Goal: Information Seeking & Learning: Compare options

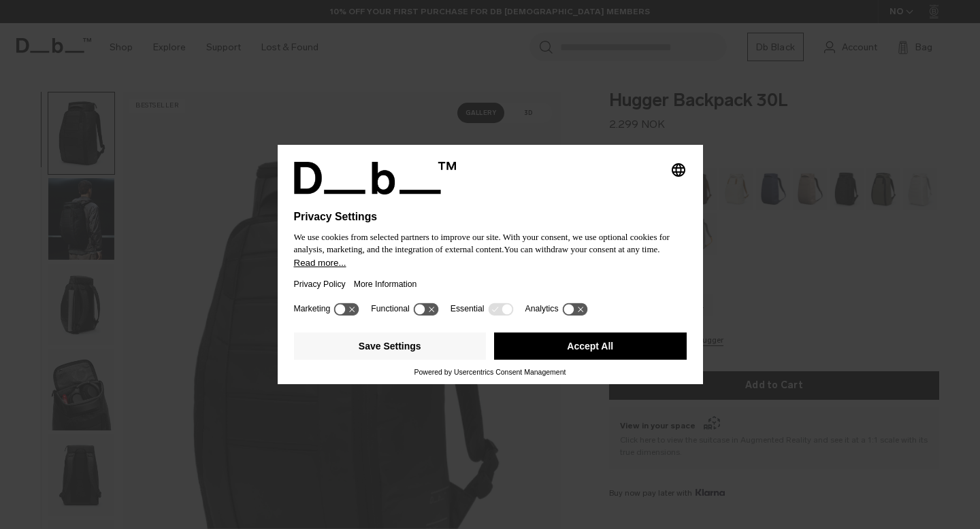
click at [570, 355] on button "Accept All" at bounding box center [590, 346] width 193 height 27
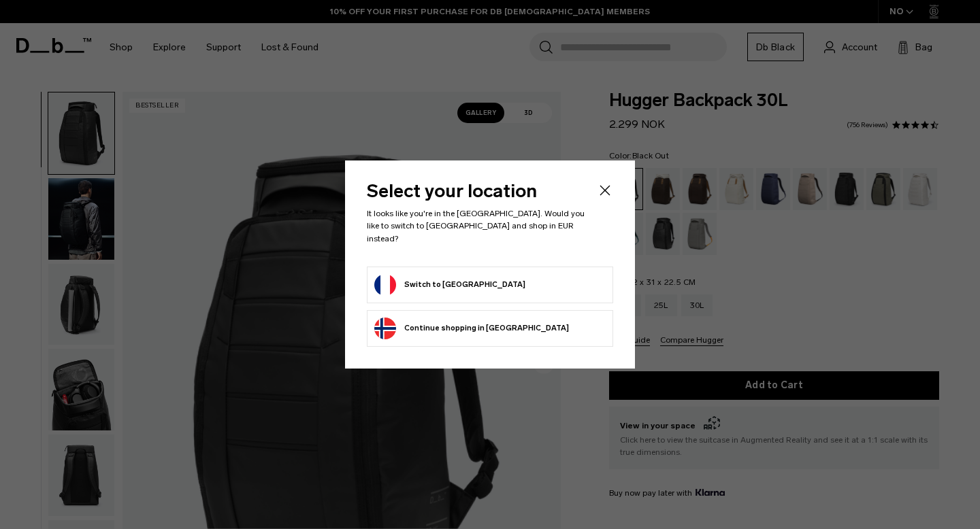
click at [610, 198] on icon "Close" at bounding box center [605, 190] width 16 height 16
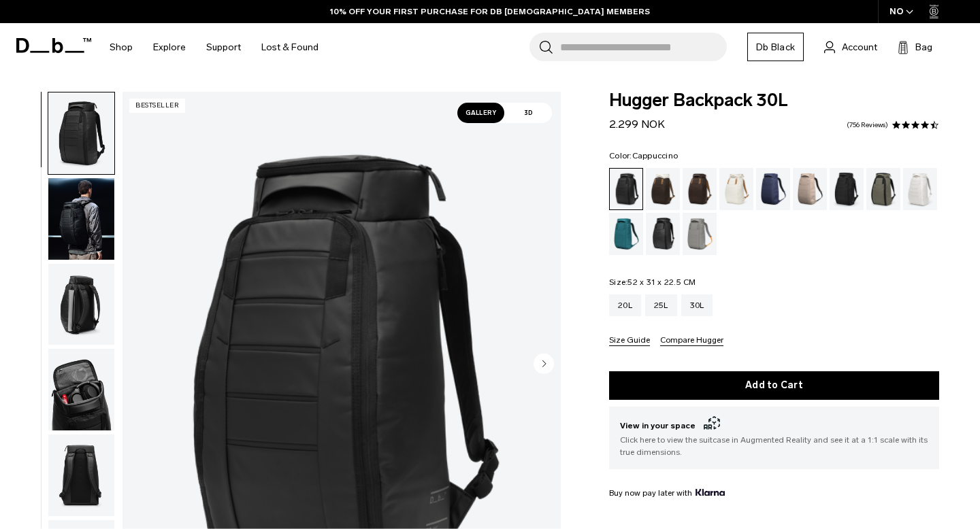
click at [658, 188] on div "Cappuccino" at bounding box center [663, 189] width 35 height 42
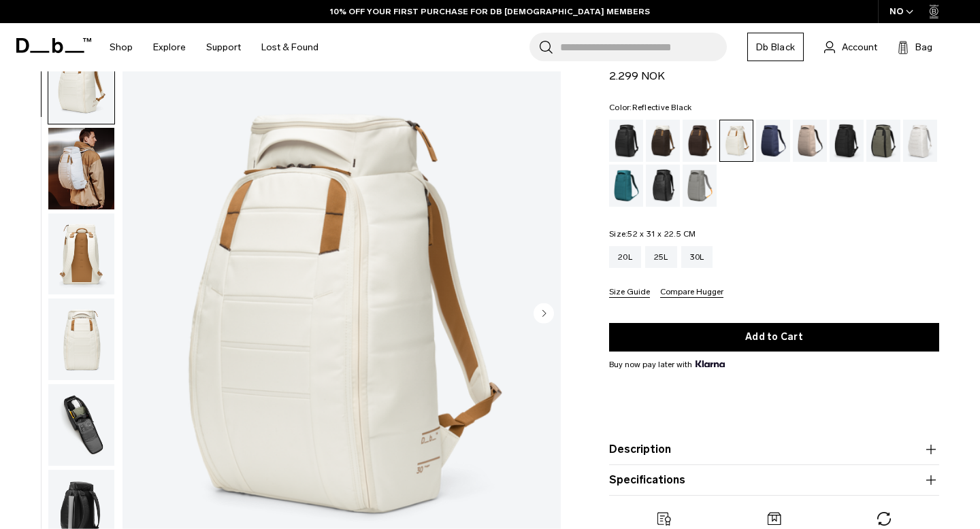
click at [678, 184] on div "Reflective Black" at bounding box center [663, 186] width 35 height 42
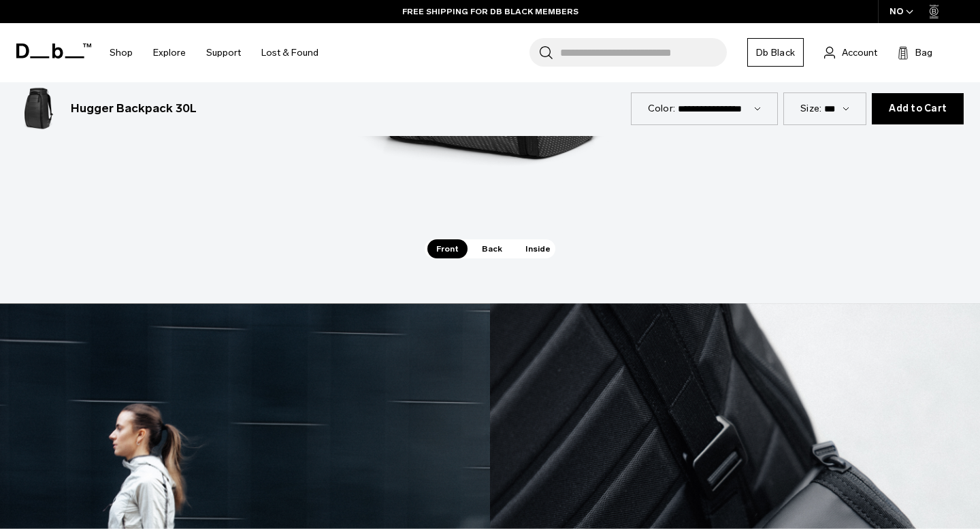
scroll to position [1999, 0]
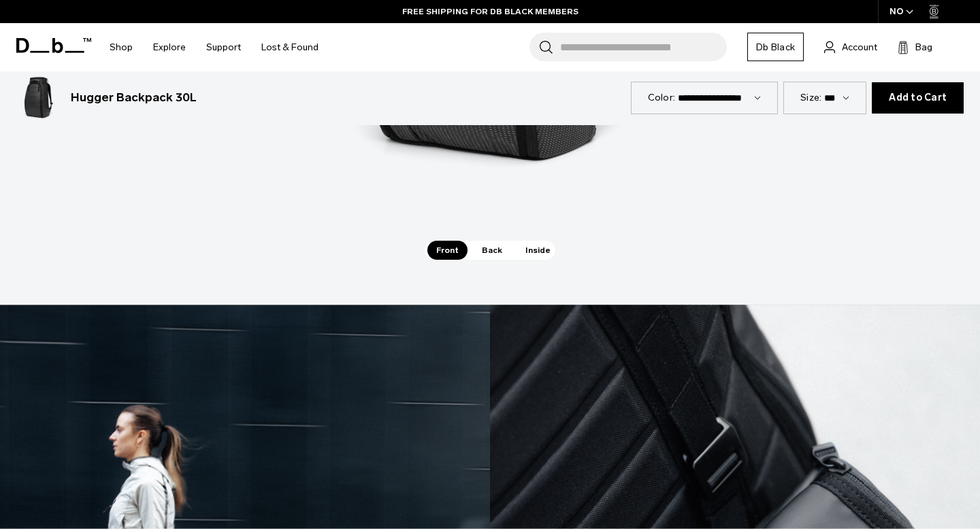
click at [534, 251] on span "Inside" at bounding box center [537, 250] width 43 height 19
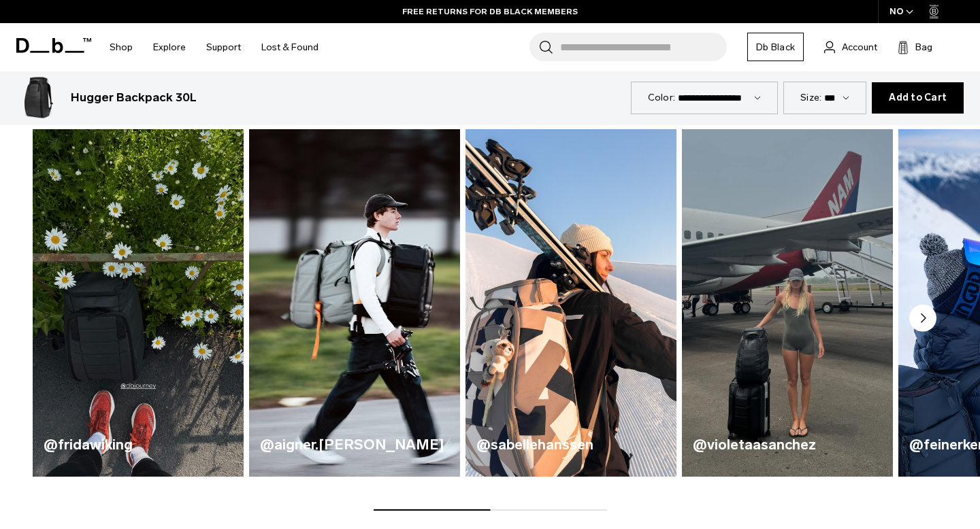
scroll to position [620, 0]
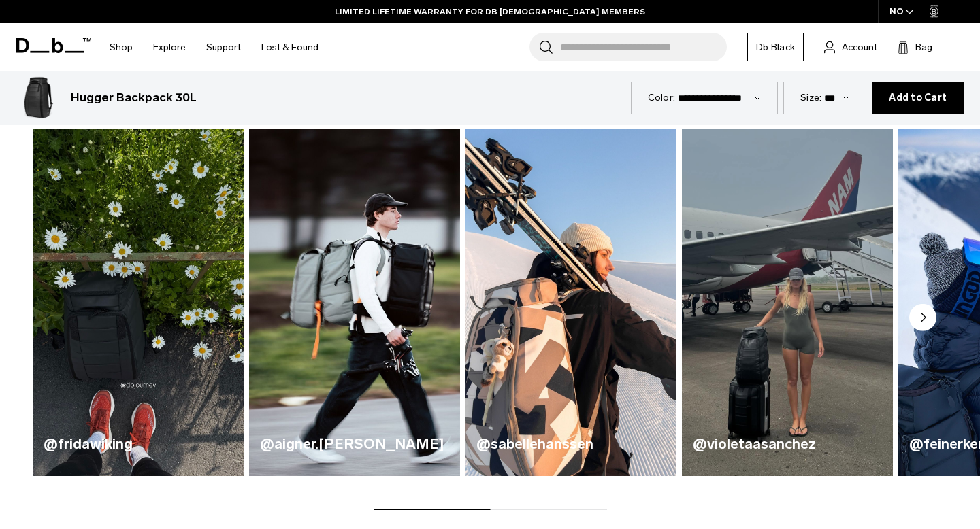
click at [922, 311] on circle "Next slide" at bounding box center [922, 317] width 27 height 27
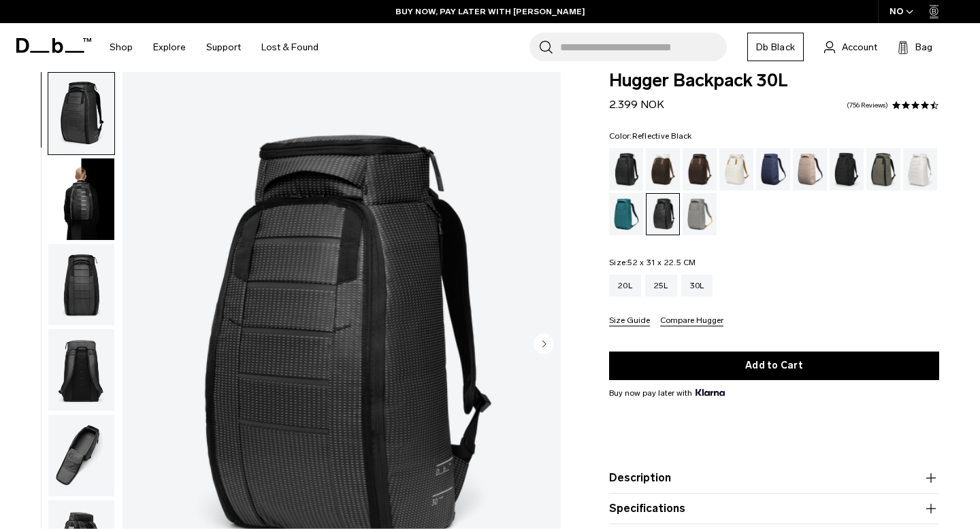
scroll to position [0, 0]
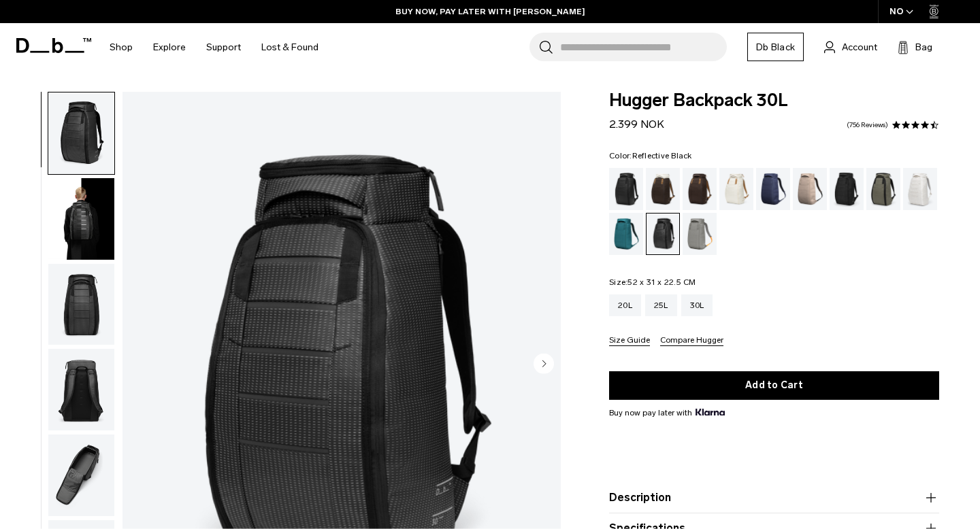
click at [75, 247] on img "button" at bounding box center [81, 219] width 66 height 82
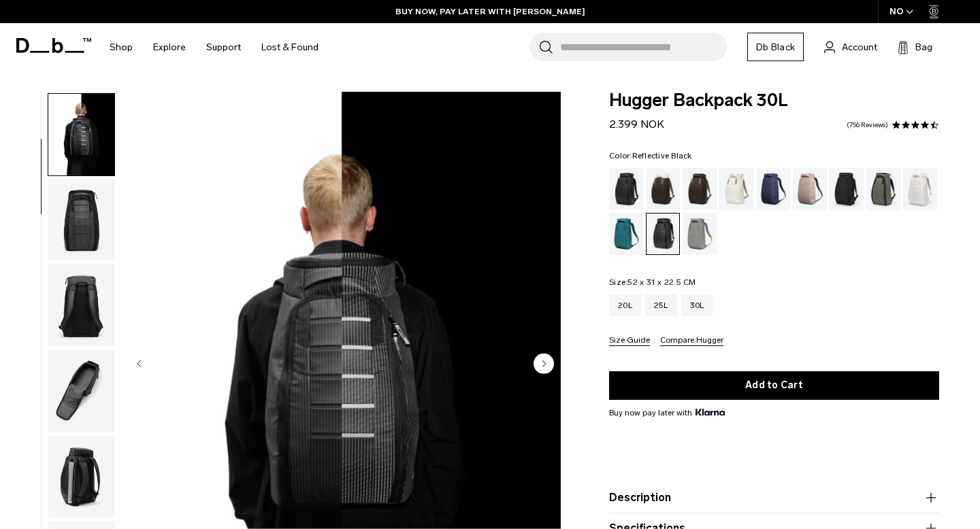
scroll to position [86, 0]
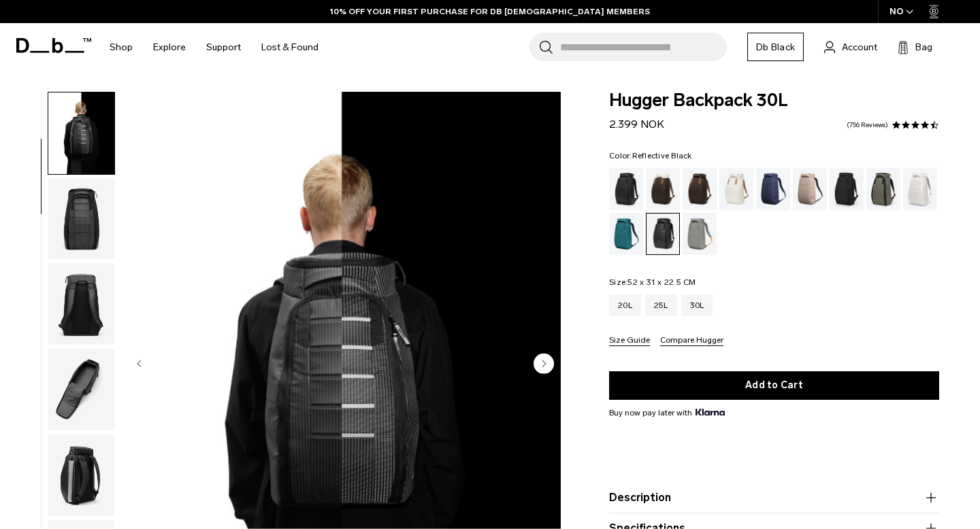
drag, startPoint x: 640, startPoint y: 126, endPoint x: 619, endPoint y: 117, distance: 22.9
click at [619, 117] on div "2.399 NOK" at bounding box center [636, 124] width 55 height 16
click at [626, 123] on span "2.399 NOK" at bounding box center [636, 124] width 55 height 13
drag, startPoint x: 631, startPoint y: 127, endPoint x: 569, endPoint y: 126, distance: 61.9
click at [569, 127] on div "Hugger Backpack 30L 2.399 NOK 4.5 star rating 756 Reviews Color: Reflective Bla…" at bounding box center [774, 355] width 412 height 527
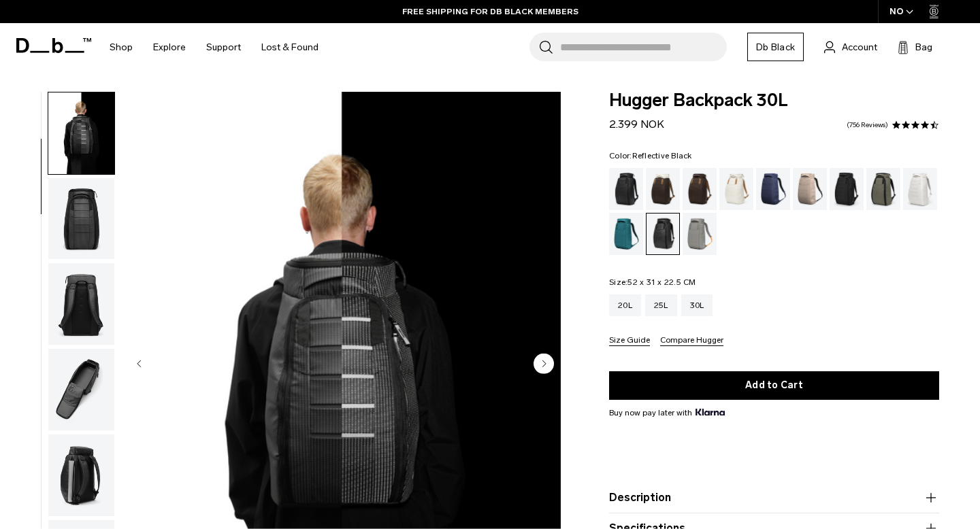
drag, startPoint x: 637, startPoint y: 125, endPoint x: 603, endPoint y: 124, distance: 34.0
click at [603, 124] on div "Hugger Backpack 30L 2.399 NOK 4.5 star rating 756 Reviews Color: Reflective Bla…" at bounding box center [774, 355] width 412 height 527
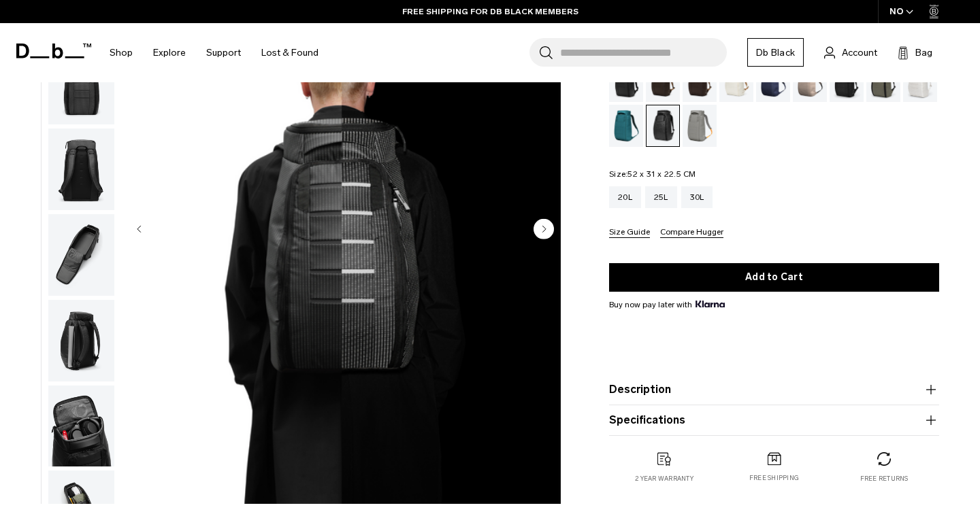
scroll to position [78, 0]
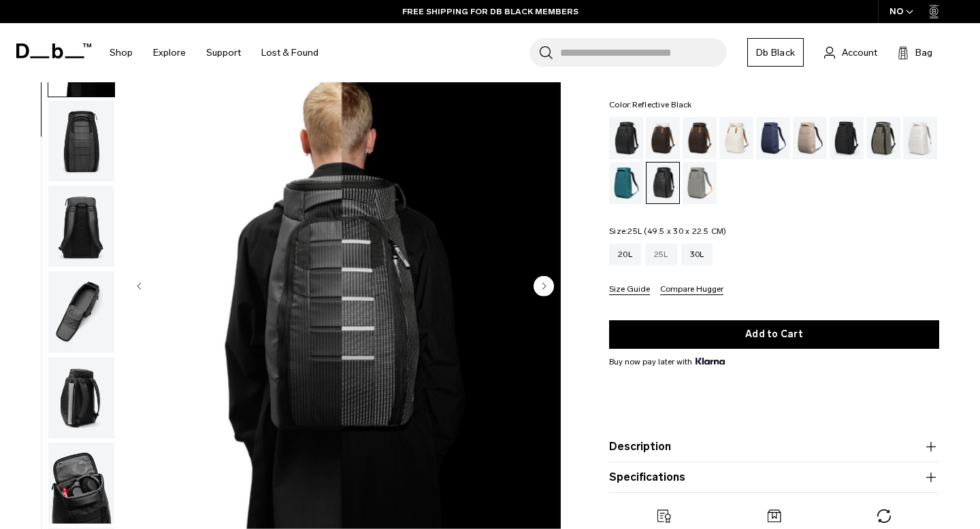
click at [665, 252] on div "25L" at bounding box center [661, 255] width 32 height 22
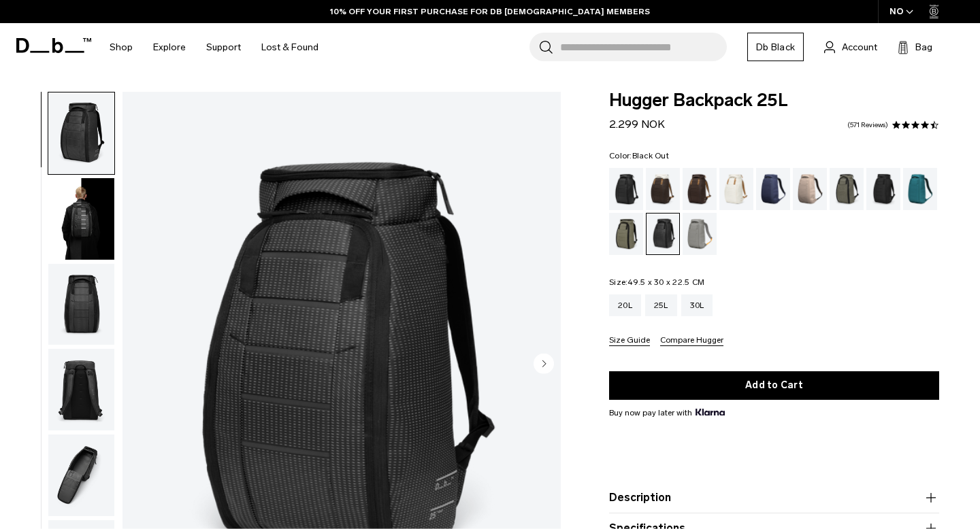
click at [631, 186] on div "Black Out" at bounding box center [626, 189] width 35 height 42
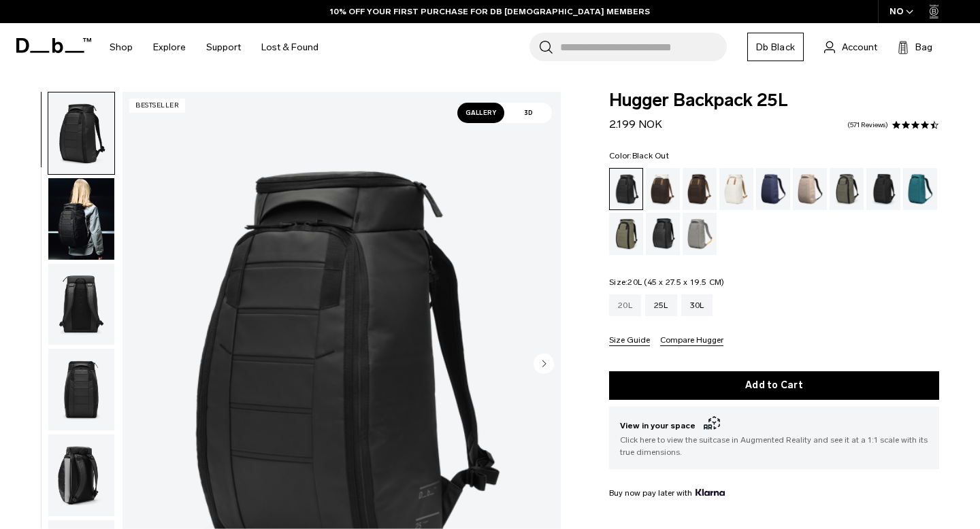
click at [635, 305] on div "20L" at bounding box center [625, 306] width 32 height 22
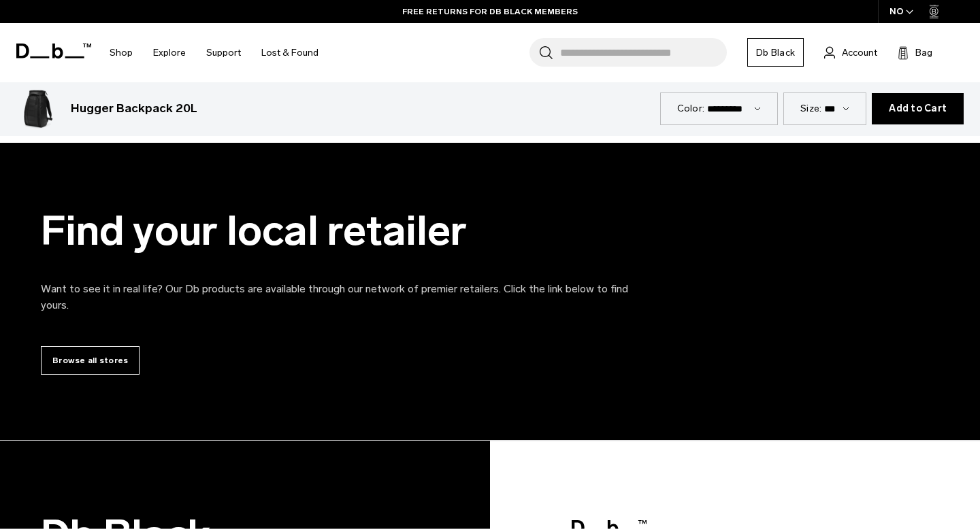
scroll to position [4835, 0]
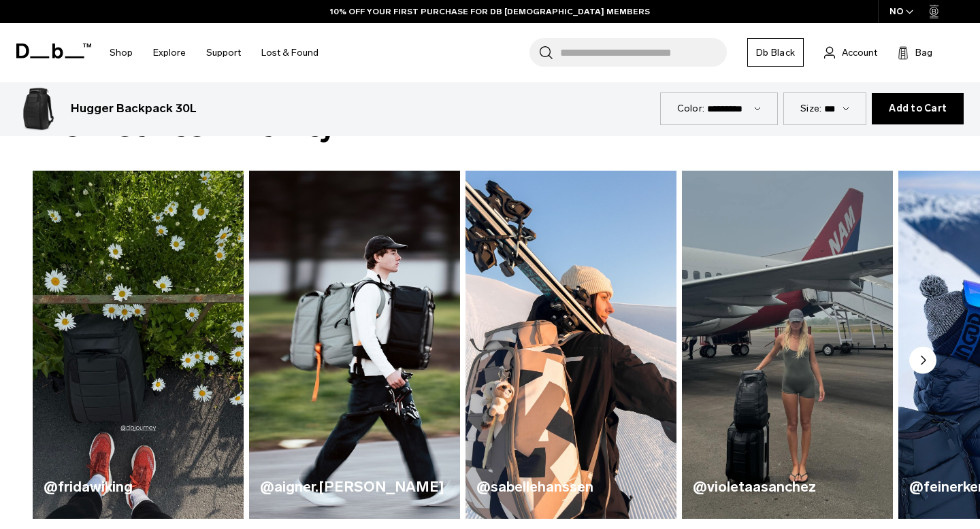
scroll to position [630, 0]
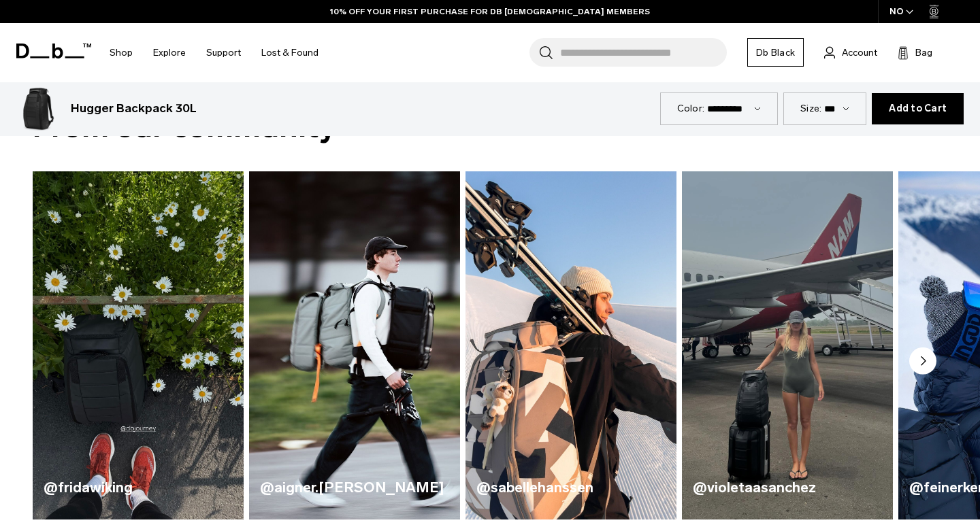
click at [926, 367] on circle "Next slide" at bounding box center [922, 361] width 27 height 27
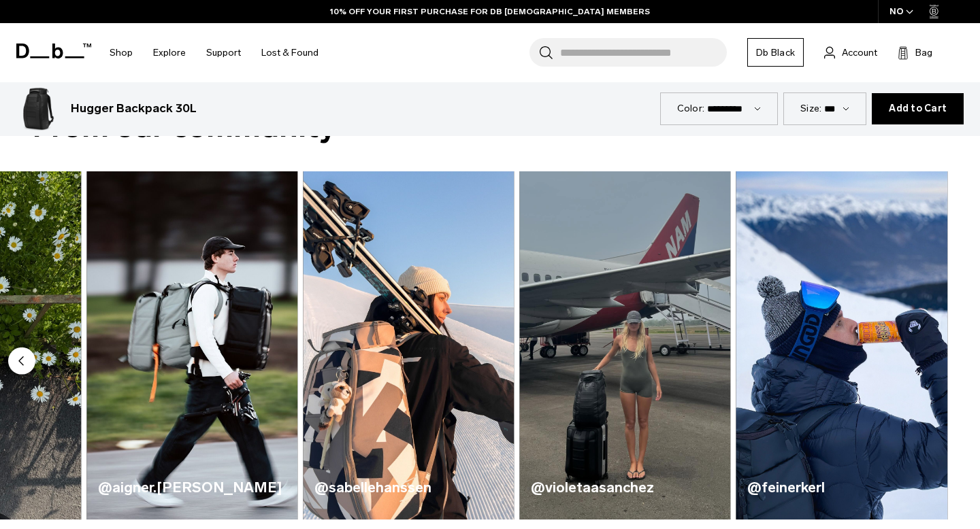
click at [12, 367] on circle "Previous slide" at bounding box center [21, 361] width 27 height 27
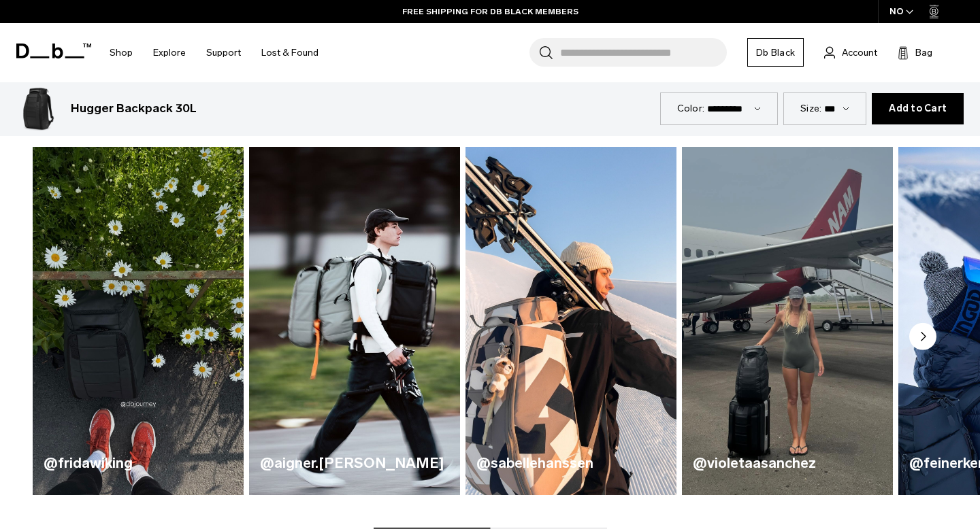
scroll to position [657, 0]
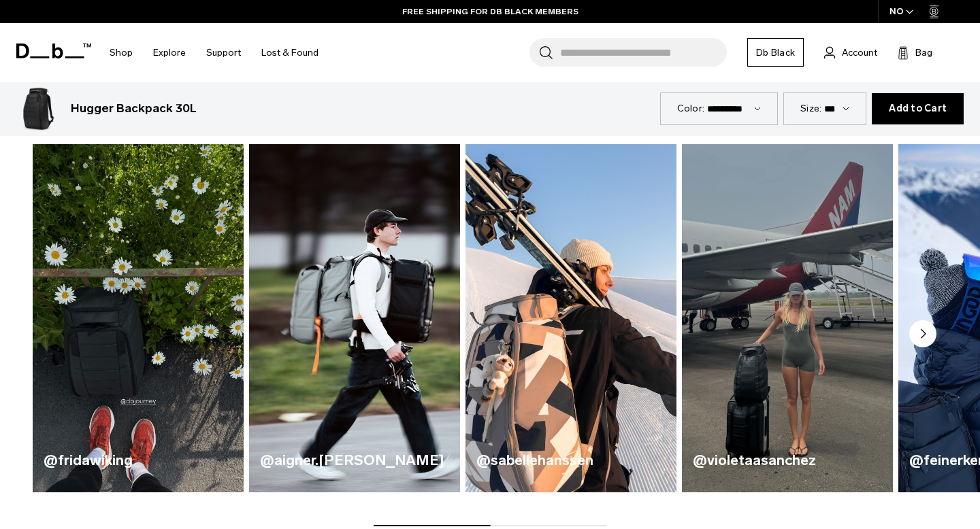
click at [822, 385] on img "4 / 5" at bounding box center [787, 318] width 217 height 358
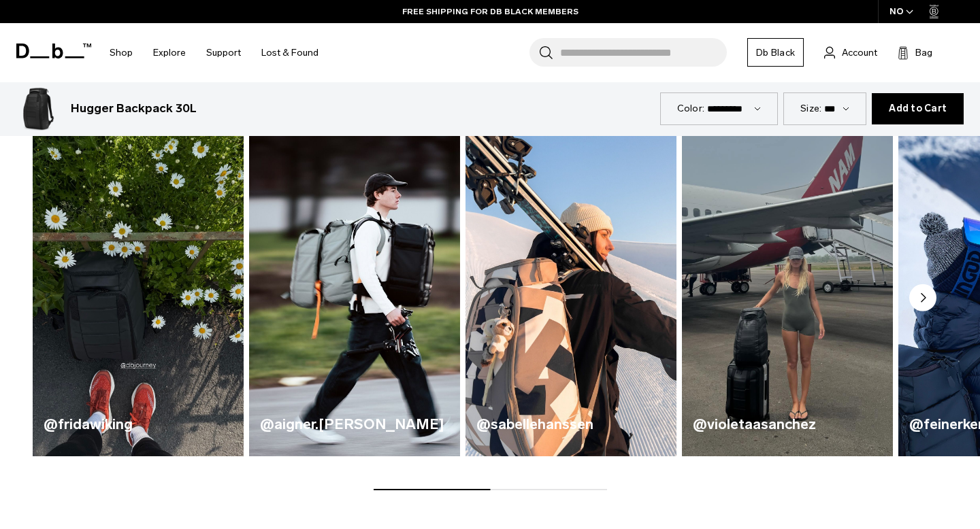
scroll to position [732, 0]
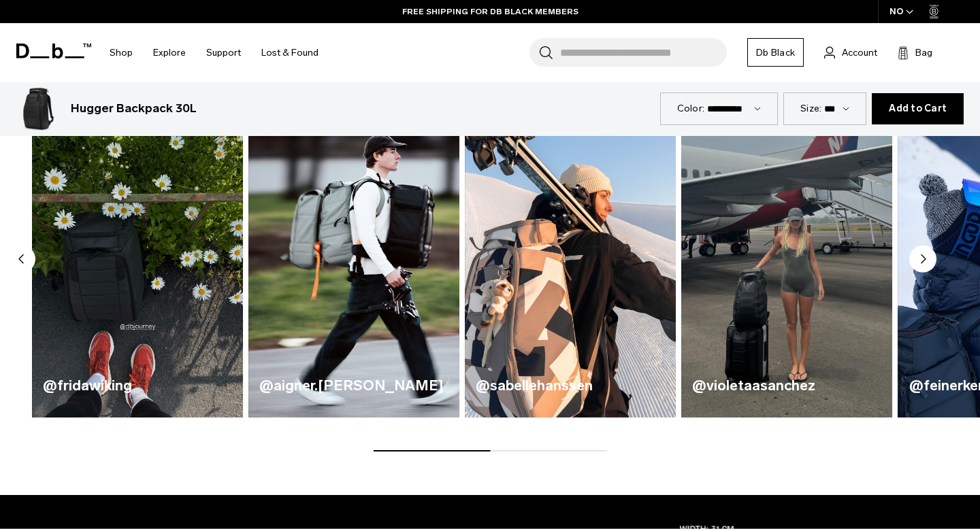
click at [793, 390] on h4 "@violetaasanchez" at bounding box center [786, 386] width 189 height 22
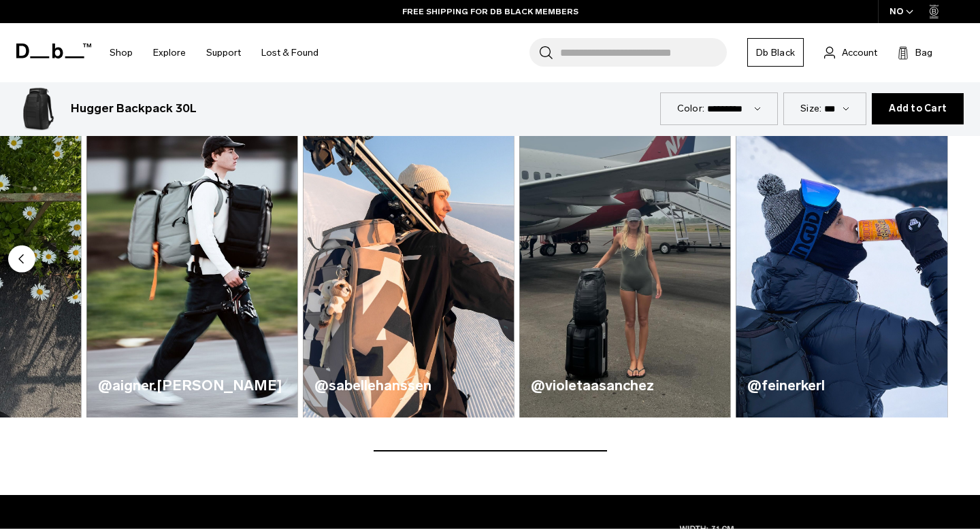
click at [544, 114] on div "Hugger Backpack 30L 2.299 NOK" at bounding box center [352, 109] width 562 height 18
click at [610, 201] on img "4 / 5" at bounding box center [624, 244] width 217 height 358
click at [921, 252] on circle "Next slide" at bounding box center [922, 259] width 27 height 27
click at [21, 258] on icon "Previous slide" at bounding box center [21, 259] width 4 height 8
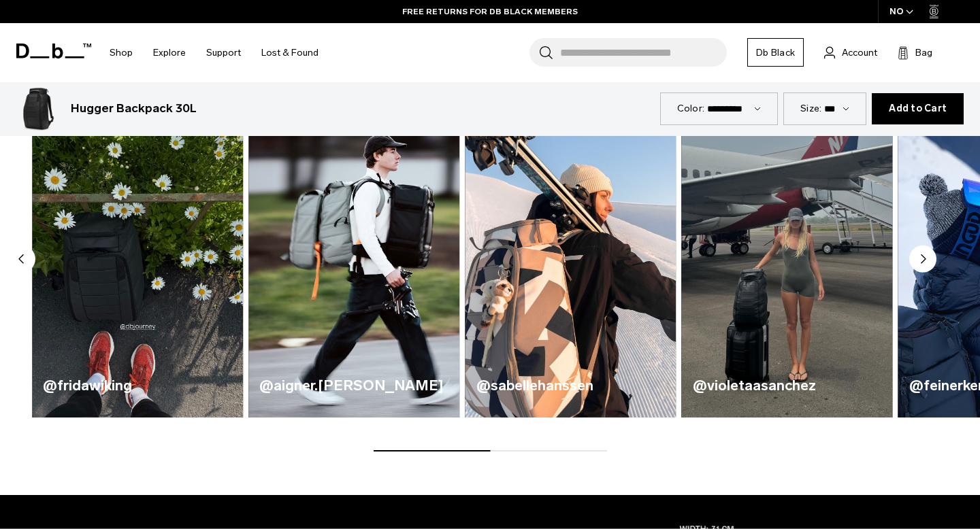
click at [717, 318] on img "4 / 5" at bounding box center [786, 244] width 217 height 358
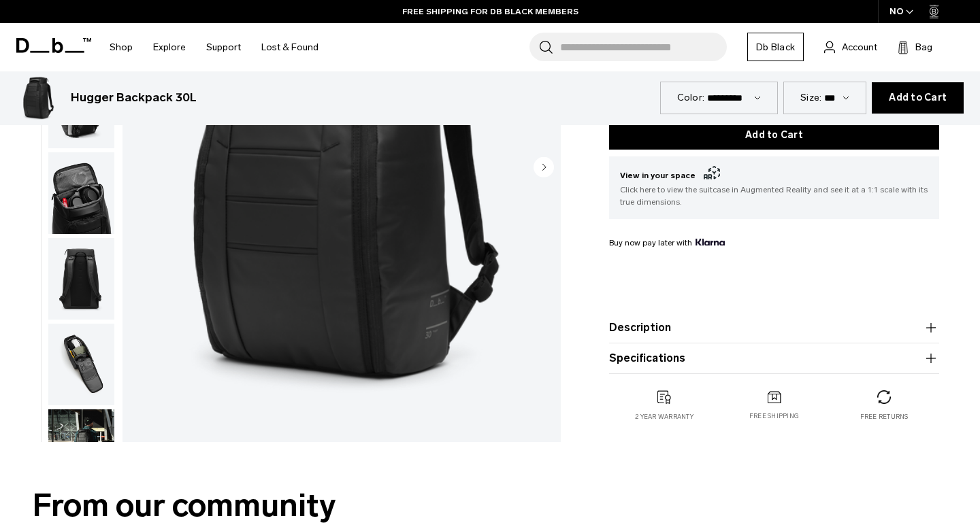
scroll to position [0, 0]
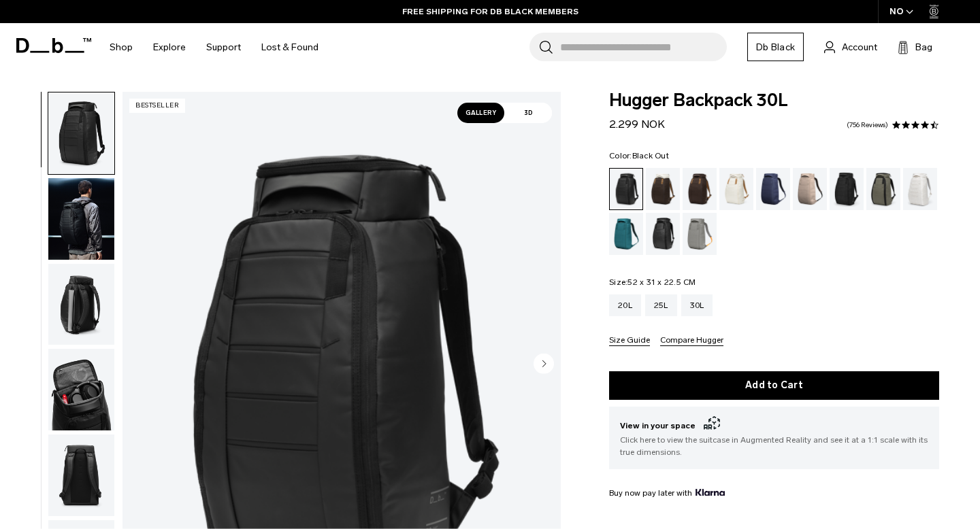
click at [70, 39] on icon at bounding box center [53, 45] width 75 height 15
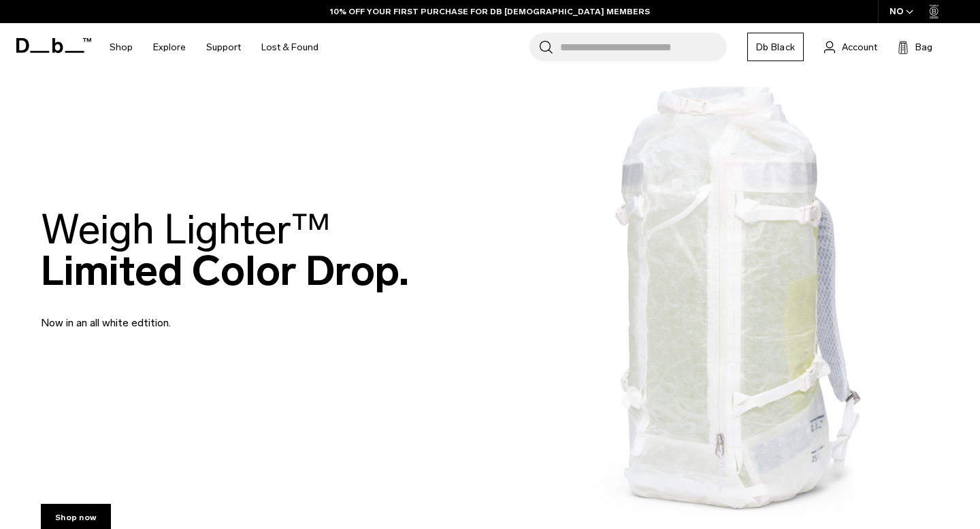
scroll to position [707, 0]
